Goal: Task Accomplishment & Management: Manage account settings

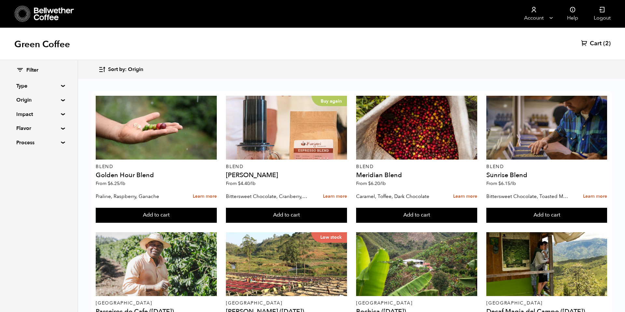
click at [101, 73] on icon "button" at bounding box center [101, 69] width 7 height 7
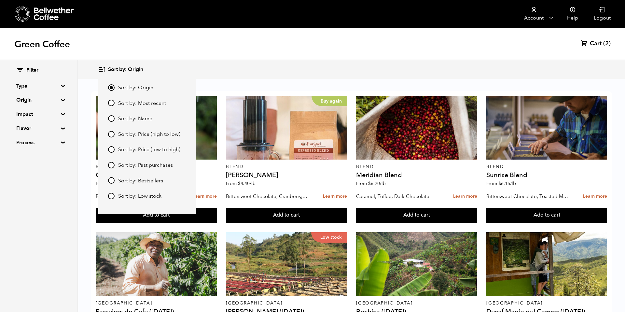
click at [126, 104] on span "Sort by: Most recent" at bounding box center [142, 103] width 48 height 7
click at [115, 104] on input "Sort by: Most recent" at bounding box center [111, 103] width 7 height 7
radio input "true"
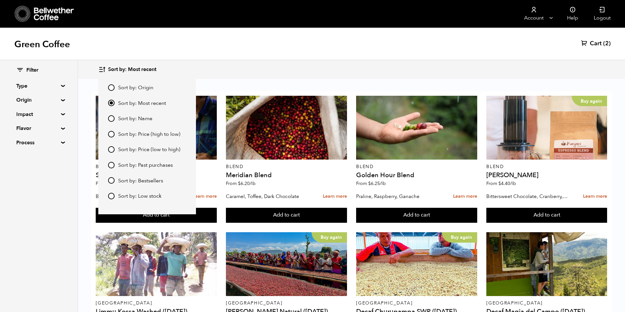
click at [254, 69] on div "Sort by: Most recent Sort by: Origin Sort by: Most recent Sort by: Name Sort by…" at bounding box center [351, 69] width 506 height 15
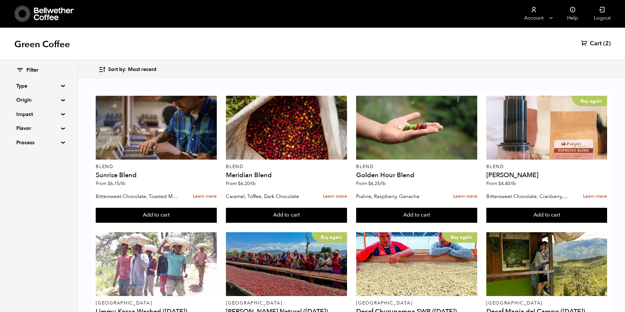
scroll to position [241, 0]
click at [520, 36] on div "Green Coffee Cart (2)" at bounding box center [312, 44] width 625 height 33
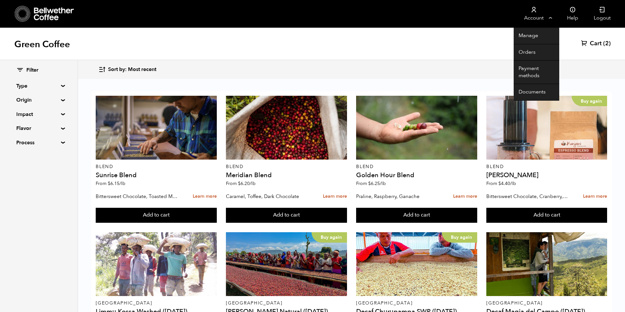
click at [534, 17] on link "Account" at bounding box center [534, 14] width 40 height 28
